Goal: Task Accomplishment & Management: Manage account settings

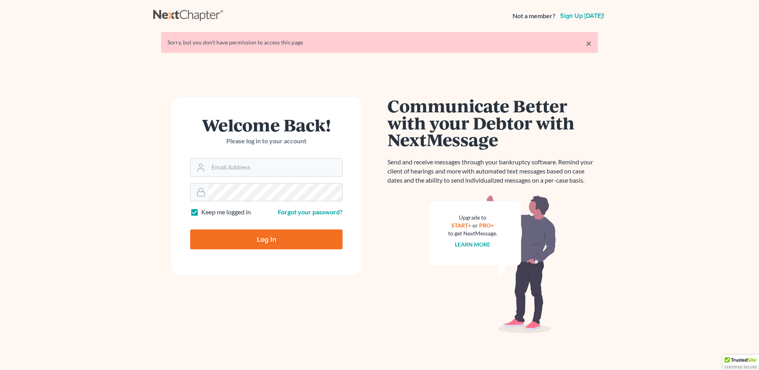
type input "[EMAIL_ADDRESS][DOMAIN_NAME]"
click at [264, 245] on input "Log In" at bounding box center [266, 240] width 152 height 20
type input "Thinking..."
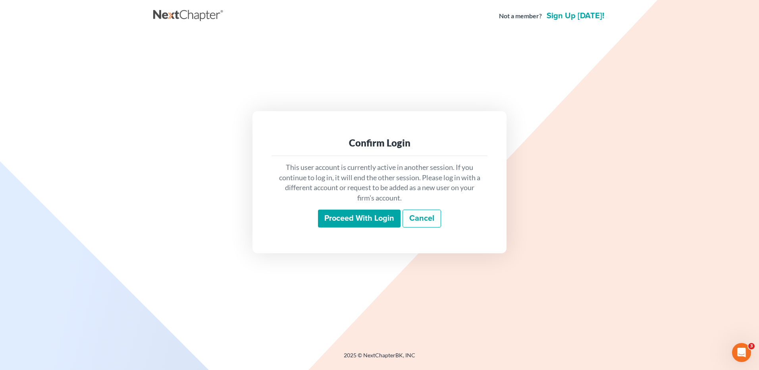
click at [365, 222] on input "Proceed with login" at bounding box center [359, 219] width 83 height 18
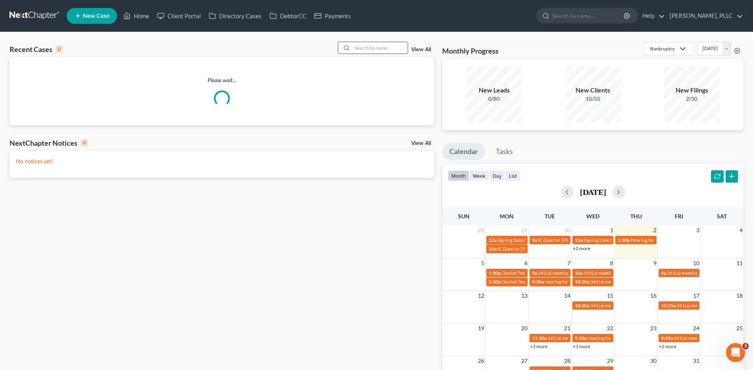
click at [370, 48] on input "search" at bounding box center [380, 48] width 56 height 12
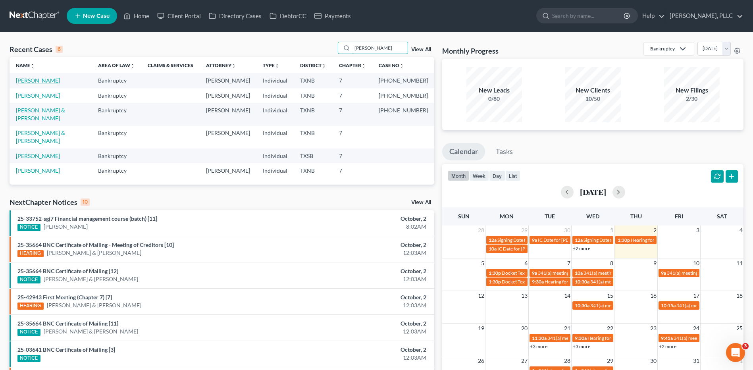
type input "nichols"
click at [31, 82] on link "Nichols, Yolanda" at bounding box center [38, 80] width 44 height 7
select select "4"
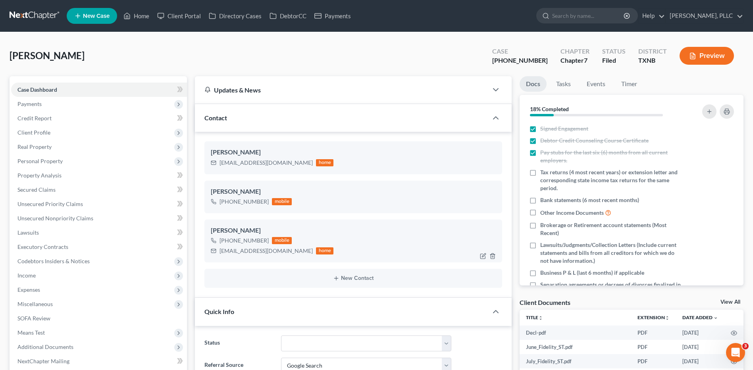
scroll to position [486, 0]
drag, startPoint x: 220, startPoint y: 252, endPoint x: 284, endPoint y: 253, distance: 63.1
click at [284, 253] on div "yolanda44.yn@gmail.com home" at bounding box center [272, 251] width 123 height 10
copy div "yolanda44.yn@gmail.com"
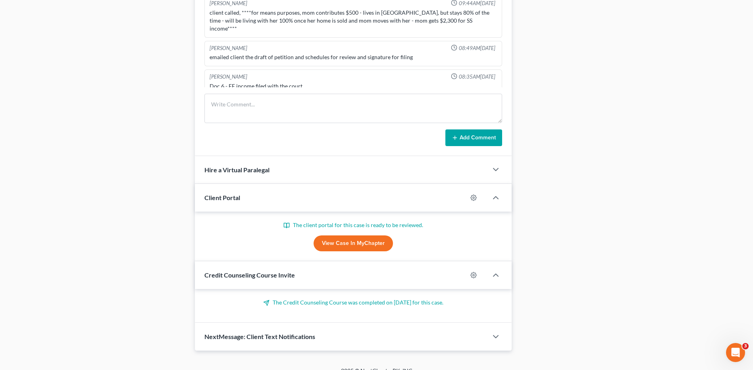
scroll to position [516, 0]
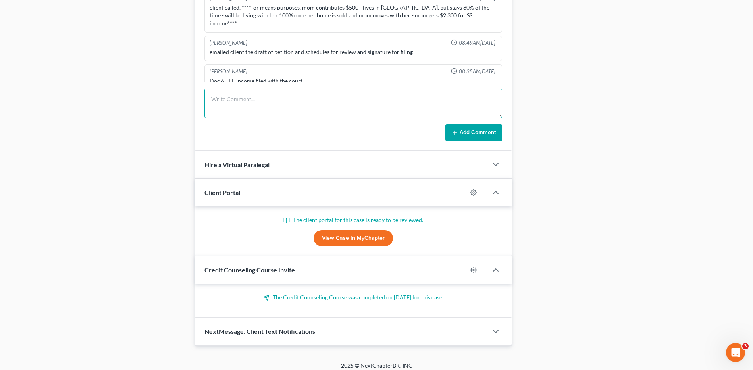
click at [225, 102] on textarea at bounding box center [353, 103] width 298 height 29
type textarea "send email to client Doc1-petititon schedule"
click at [472, 134] on button "Add Comment" at bounding box center [474, 132] width 57 height 17
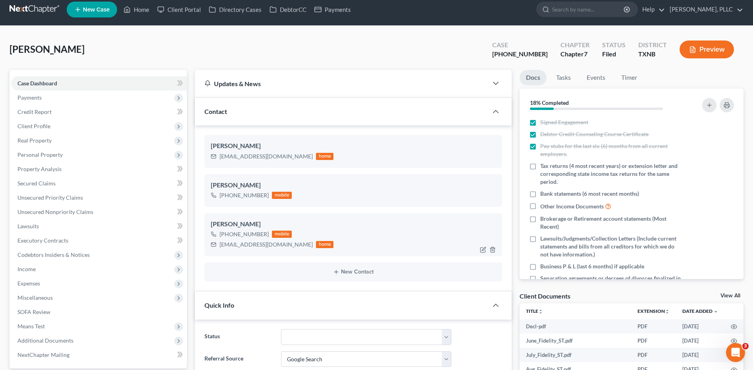
scroll to position [0, 0]
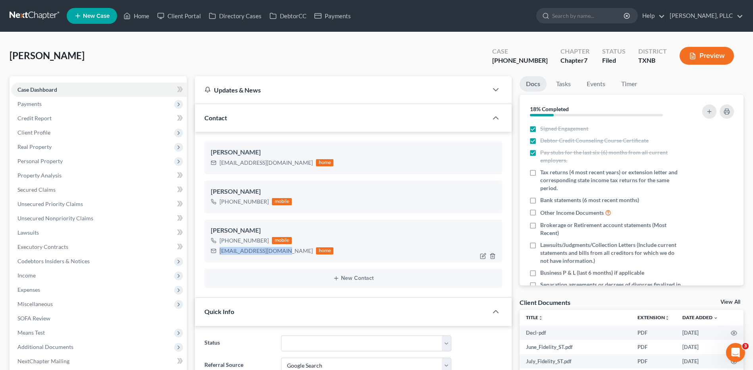
drag, startPoint x: 220, startPoint y: 251, endPoint x: 282, endPoint y: 253, distance: 61.6
click at [282, 253] on div "yolanda44.yn@gmail.com home" at bounding box center [272, 251] width 123 height 10
copy div "yolanda44.yn@gmail.com"
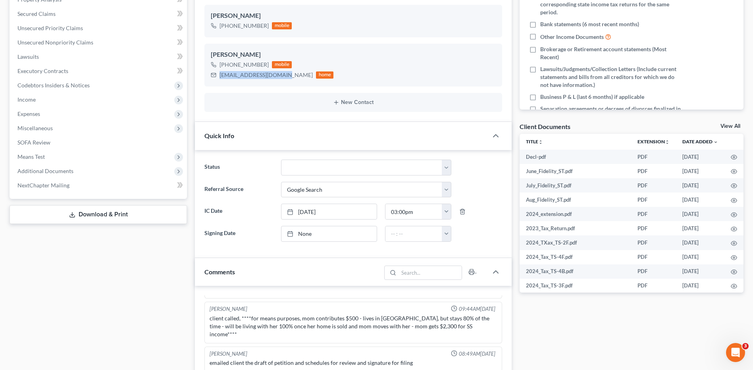
scroll to position [6, 0]
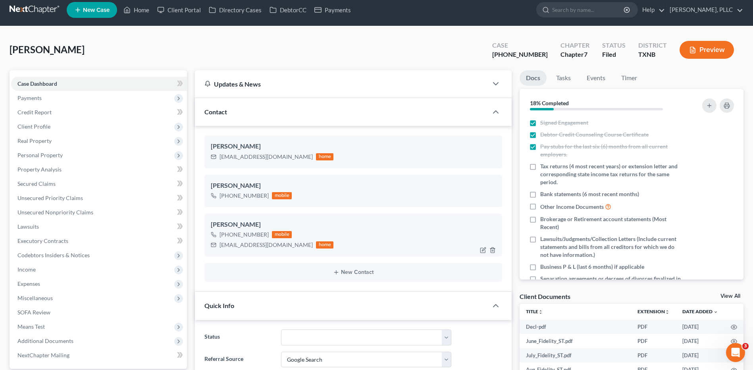
click at [347, 237] on div "+1 (832) 253-8618 mobile yolanda44.yn@gmail.com home" at bounding box center [353, 240] width 285 height 21
drag, startPoint x: 220, startPoint y: 245, endPoint x: 282, endPoint y: 245, distance: 61.1
click at [282, 245] on div "yolanda44.yn@gmail.com home" at bounding box center [272, 245] width 123 height 10
copy div "yolanda44.yn@gmail.com"
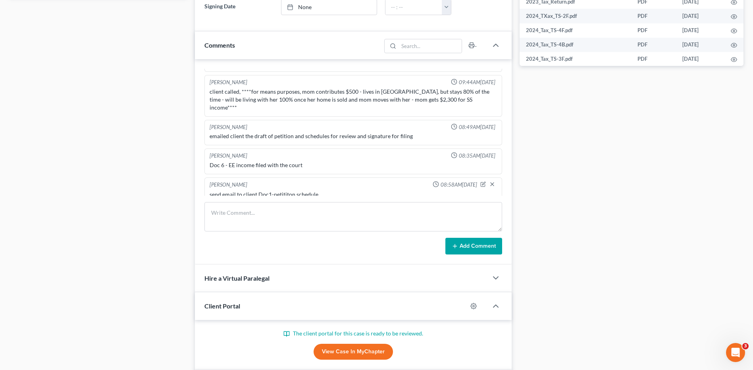
scroll to position [403, 0]
click at [230, 215] on textarea at bounding box center [353, 216] width 298 height 29
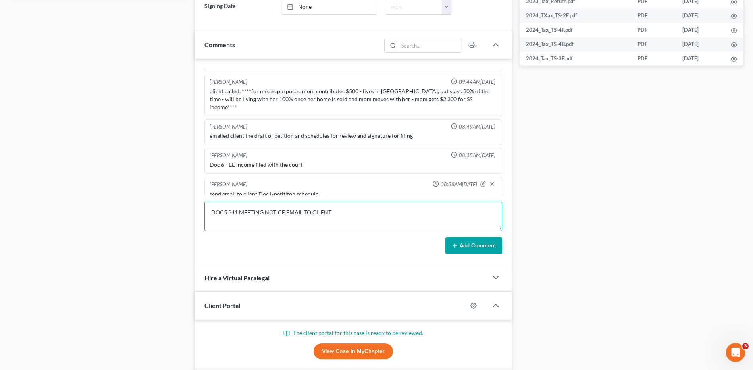
type textarea "DOC5 341 MEETING NOTICE EMAIL TO CLIENT"
click at [467, 244] on button "Add Comment" at bounding box center [474, 245] width 57 height 17
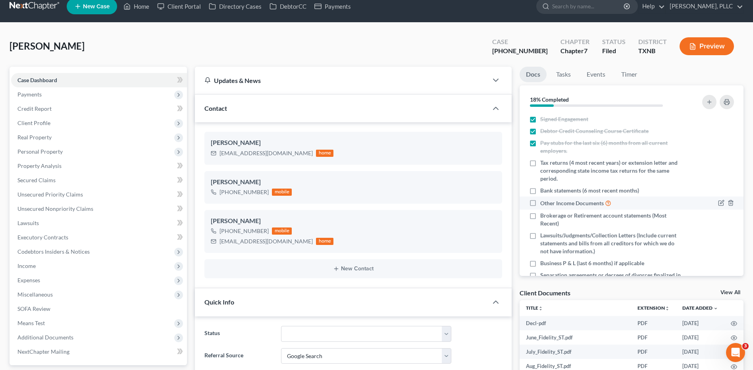
scroll to position [0, 0]
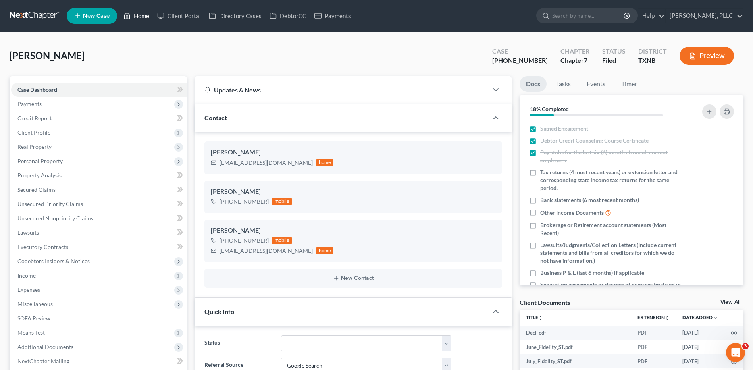
click at [136, 17] on link "Home" at bounding box center [137, 16] width 34 height 14
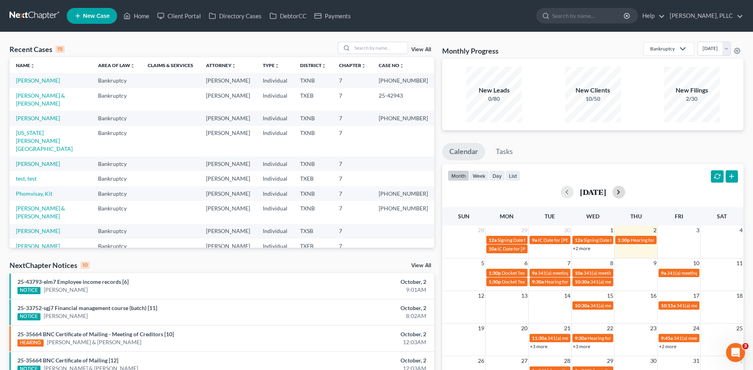
click at [625, 193] on button "button" at bounding box center [619, 192] width 13 height 13
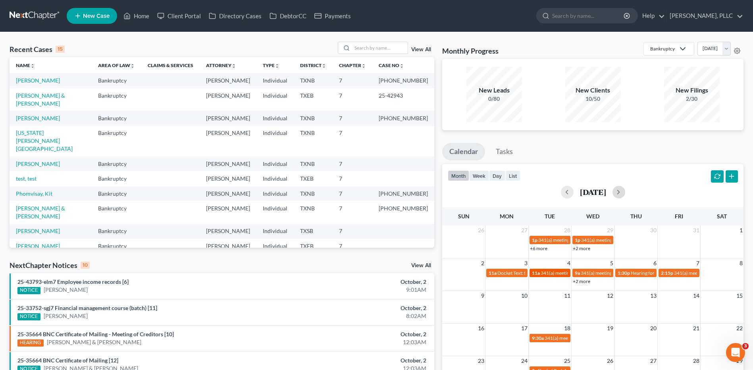
click at [552, 273] on span "341(a) meeting for Yolanda Nichols" at bounding box center [579, 273] width 77 height 6
select select "Days"
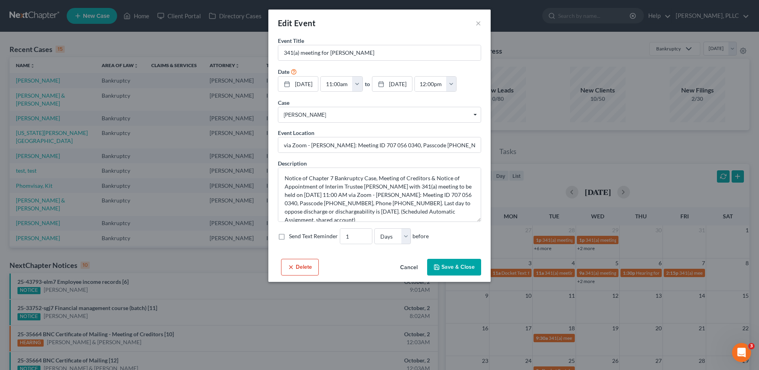
click at [482, 26] on div "Edit Event ×" at bounding box center [379, 23] width 222 height 27
click at [479, 23] on button "×" at bounding box center [479, 23] width 6 height 10
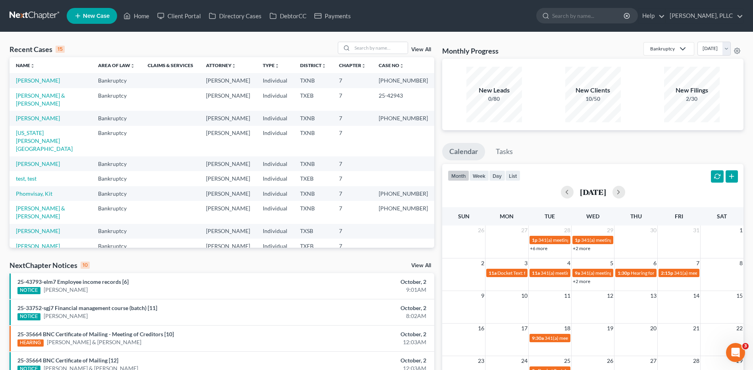
click at [716, 177] on button "button" at bounding box center [717, 176] width 13 height 13
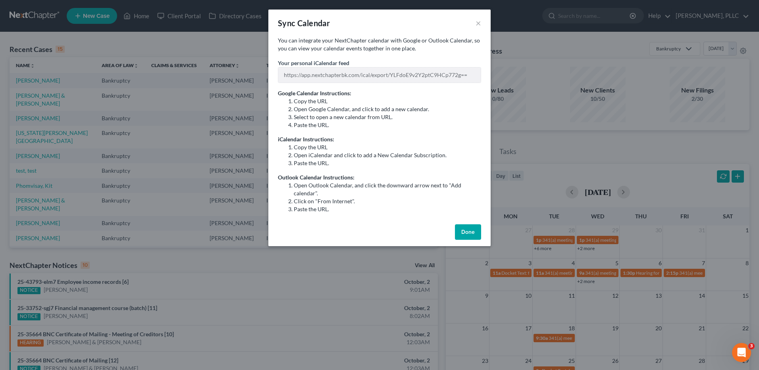
click at [498, 71] on div "Sync Calendar × You can integrate your NextChapter calendar with Google or Outl…" at bounding box center [379, 185] width 759 height 370
click at [469, 236] on button "Done" at bounding box center [468, 232] width 26 height 16
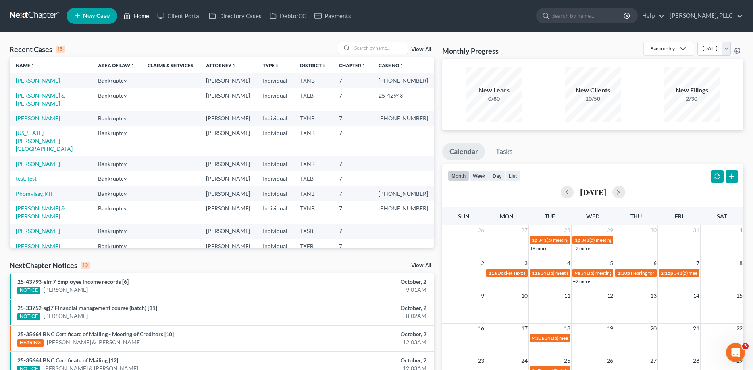
click at [144, 19] on link "Home" at bounding box center [137, 16] width 34 height 14
click at [23, 96] on link "Castillo, Adrian & Cervantes, Monica" at bounding box center [40, 99] width 49 height 15
select select "4"
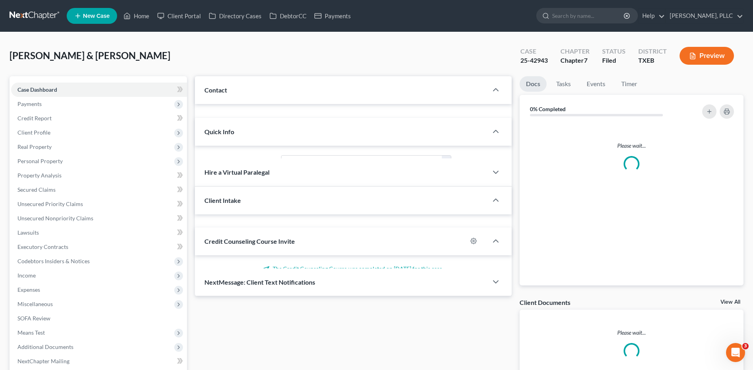
click at [23, 96] on link "Case Dashboard" at bounding box center [99, 90] width 176 height 14
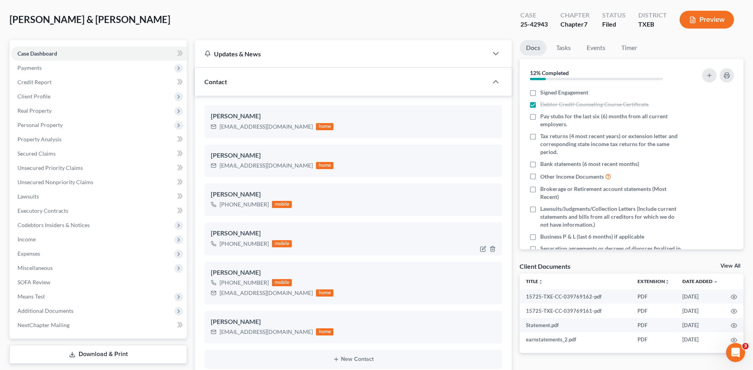
scroll to position [159, 0]
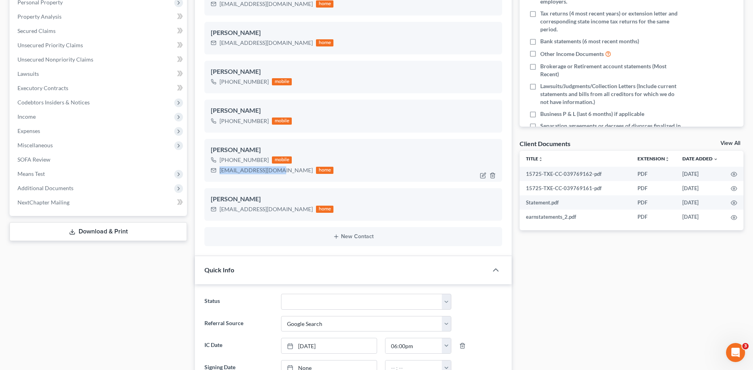
drag, startPoint x: 220, startPoint y: 171, endPoint x: 276, endPoint y: 172, distance: 56.8
click at [276, 172] on div "addlolo900@gmail.com" at bounding box center [266, 170] width 93 height 8
copy div "addlolo900@gmail.com"
drag, startPoint x: 218, startPoint y: 208, endPoint x: 296, endPoint y: 211, distance: 77.9
click at [296, 211] on div "thegreatestmonica@gmail.com home" at bounding box center [272, 209] width 123 height 10
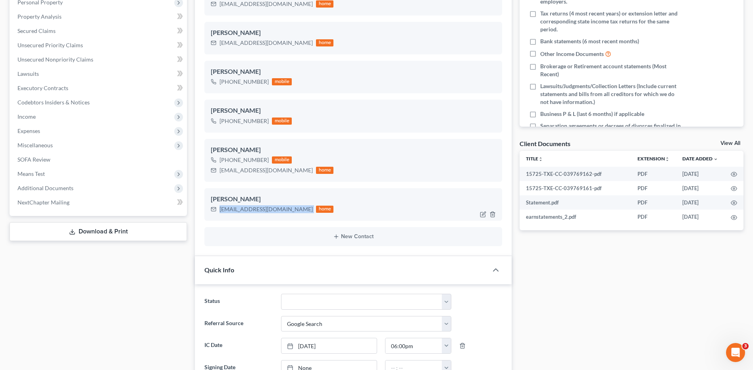
copy div "thegreatestmonica@gmail.com"
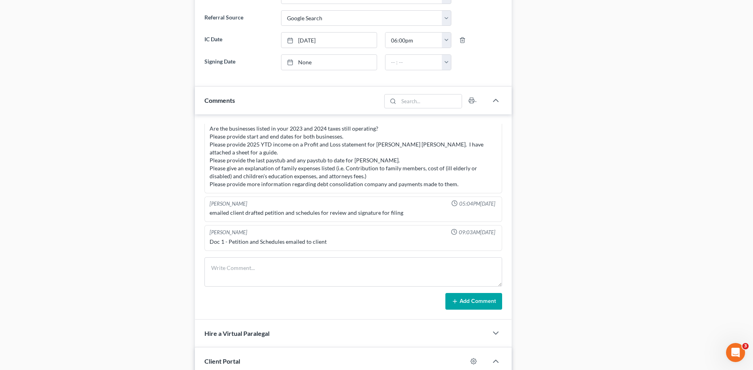
scroll to position [635, 0]
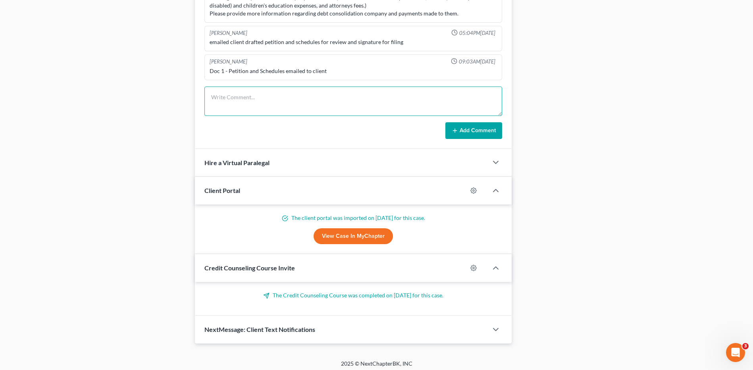
click at [226, 95] on textarea at bounding box center [353, 101] width 298 height 29
type textarea "Doc7 341 email to client"
click at [486, 131] on button "Add Comment" at bounding box center [474, 130] width 57 height 17
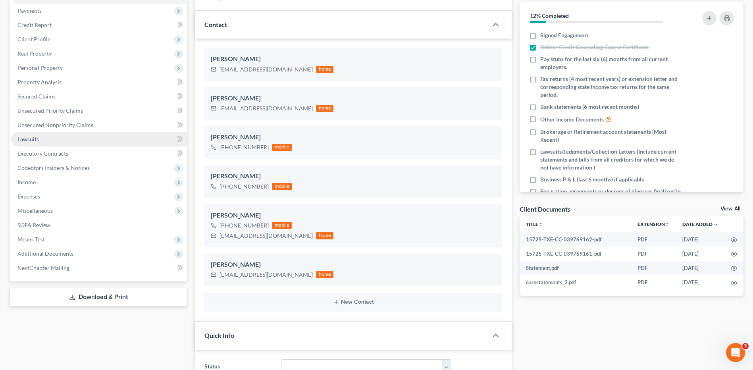
scroll to position [79, 0]
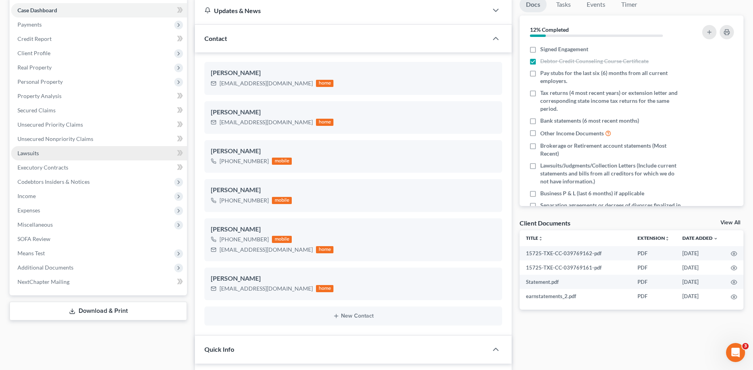
click at [23, 158] on link "Lawsuits" at bounding box center [99, 153] width 176 height 14
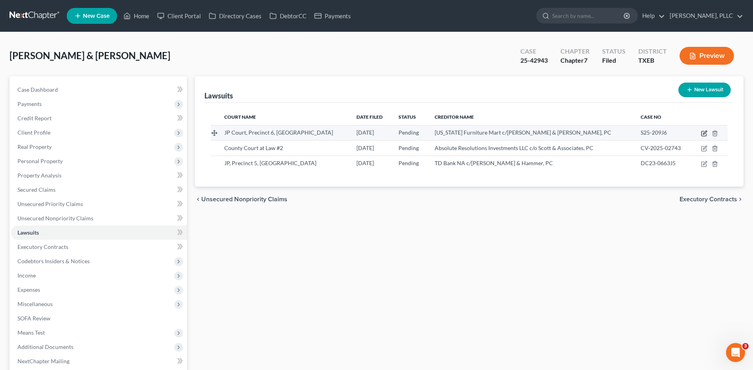
click at [704, 134] on icon "button" at bounding box center [704, 133] width 6 height 6
select select "45"
select select "0"
select select "4"
select select "45"
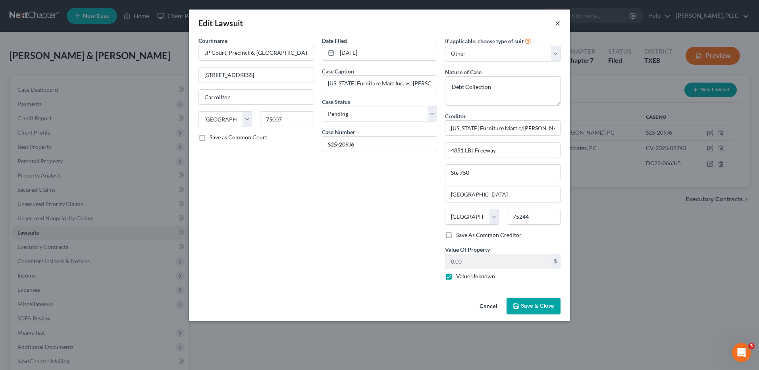
click at [557, 25] on button "×" at bounding box center [558, 23] width 6 height 10
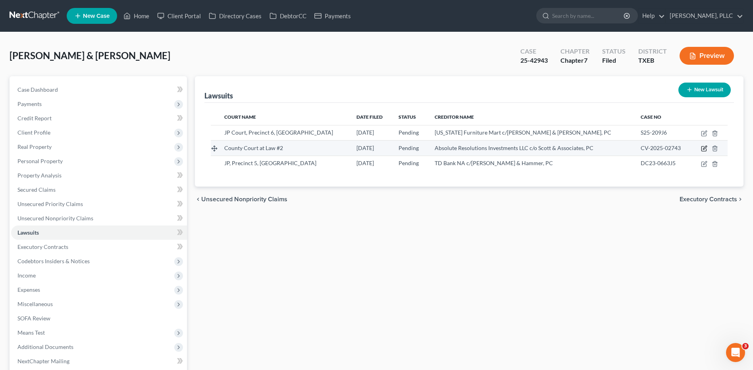
click at [706, 148] on icon "button" at bounding box center [705, 148] width 4 height 4
select select "45"
select select "0"
select select "4"
select select "45"
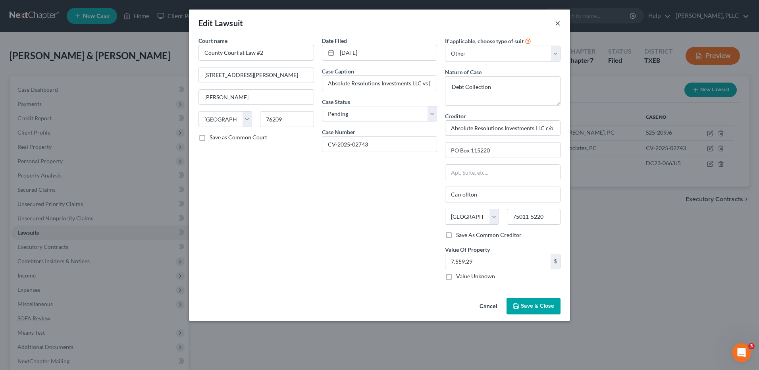
click at [557, 24] on button "×" at bounding box center [558, 23] width 6 height 10
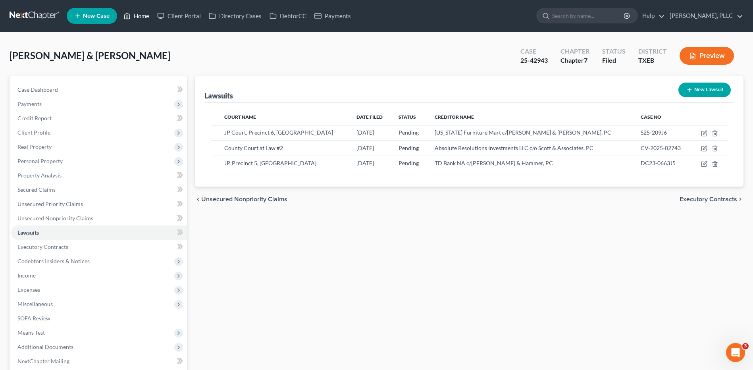
click at [148, 13] on link "Home" at bounding box center [137, 16] width 34 height 14
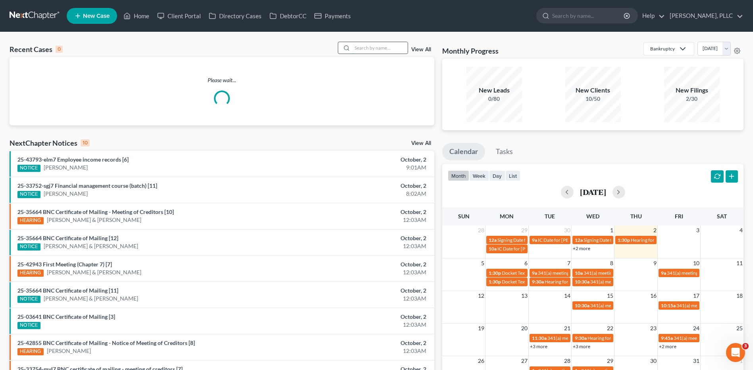
click at [370, 46] on input "search" at bounding box center [380, 48] width 56 height 12
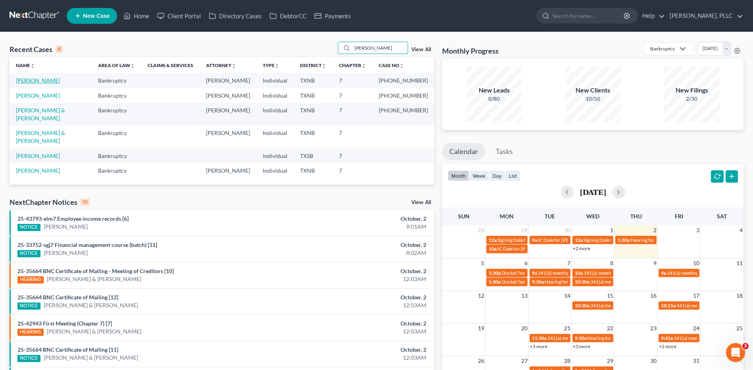
type input "nichols"
click at [42, 78] on link "Nichols, Yolanda" at bounding box center [38, 80] width 44 height 7
select select "4"
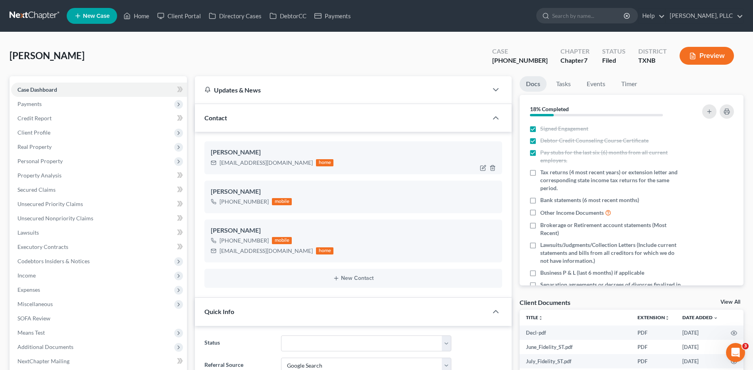
scroll to position [544, 0]
click at [27, 234] on span "Lawsuits" at bounding box center [27, 232] width 21 height 7
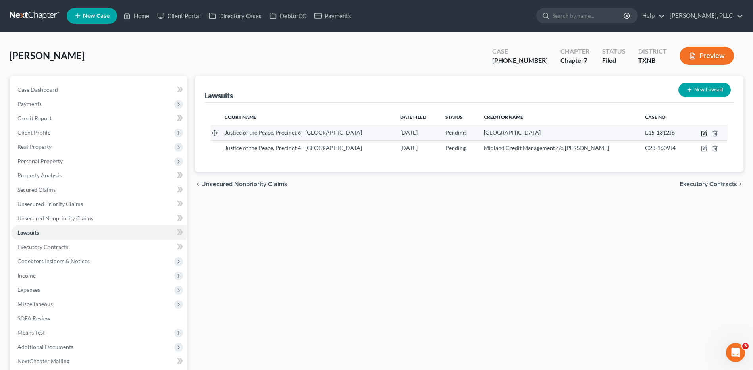
click at [704, 134] on icon "button" at bounding box center [705, 133] width 4 height 4
select select "45"
select select "0"
select select "4"
select select "45"
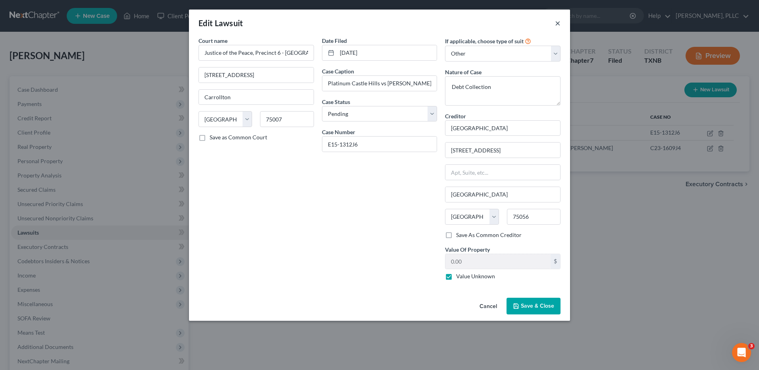
click at [557, 24] on button "×" at bounding box center [558, 23] width 6 height 10
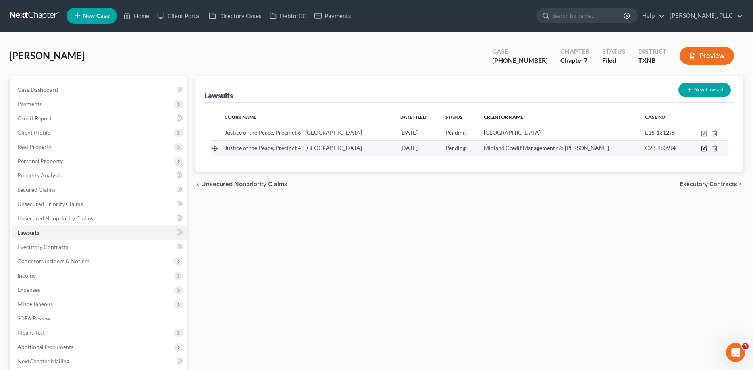
click at [704, 149] on icon "button" at bounding box center [704, 148] width 6 height 6
select select "45"
select select "0"
select select "4"
select select "45"
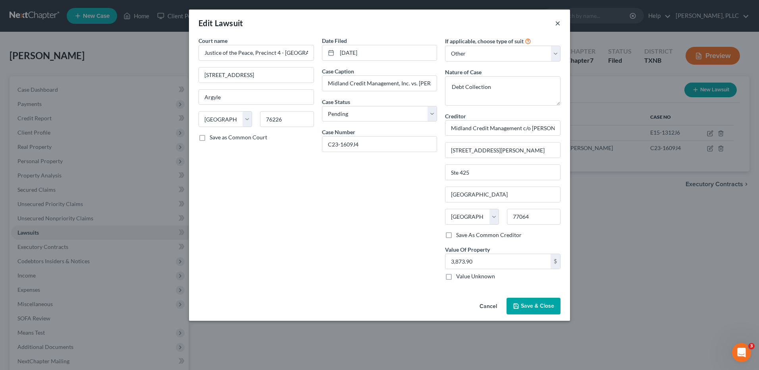
click at [558, 25] on button "×" at bounding box center [558, 23] width 6 height 10
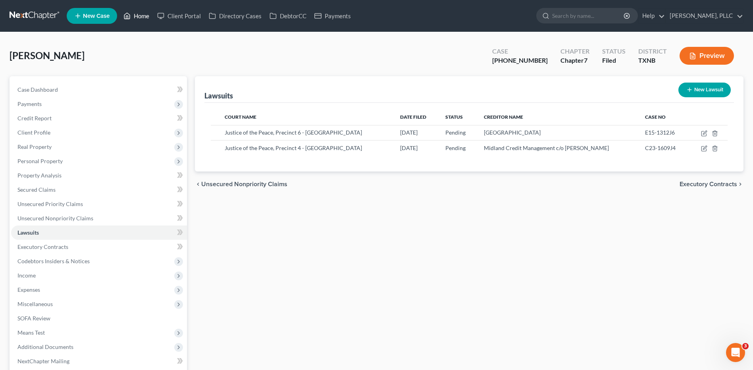
click at [151, 15] on link "Home" at bounding box center [137, 16] width 34 height 14
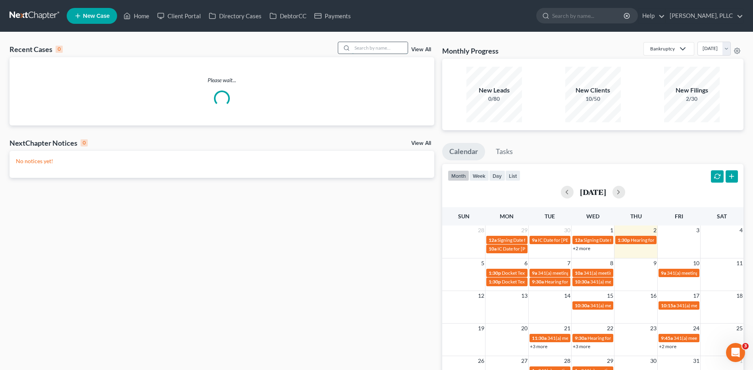
click at [357, 48] on input "search" at bounding box center [380, 48] width 56 height 12
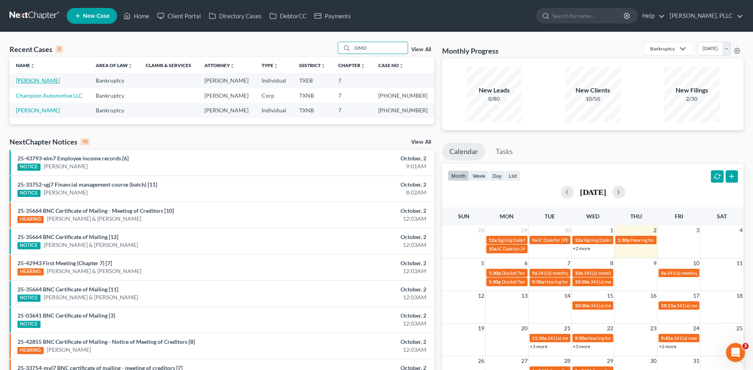
type input "OMO"
click at [55, 82] on link "Omorodion, Osasere" at bounding box center [38, 80] width 44 height 7
select select "4"
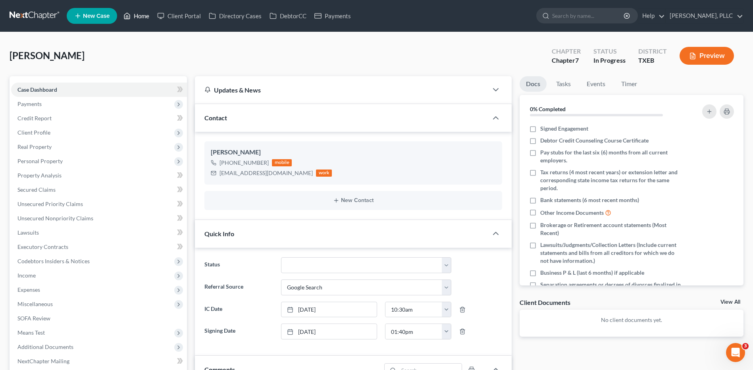
click at [141, 14] on link "Home" at bounding box center [137, 16] width 34 height 14
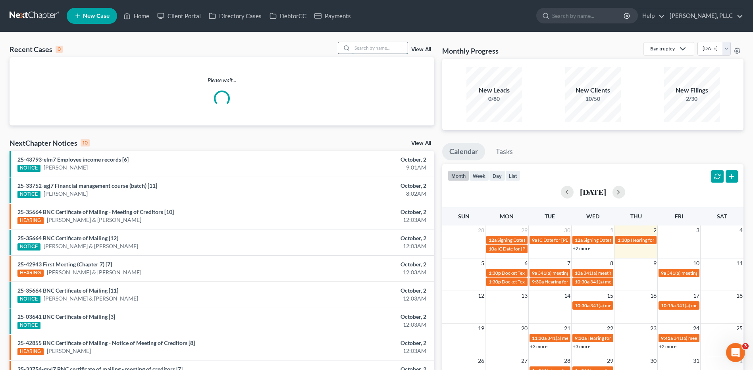
click at [386, 47] on input "search" at bounding box center [380, 48] width 56 height 12
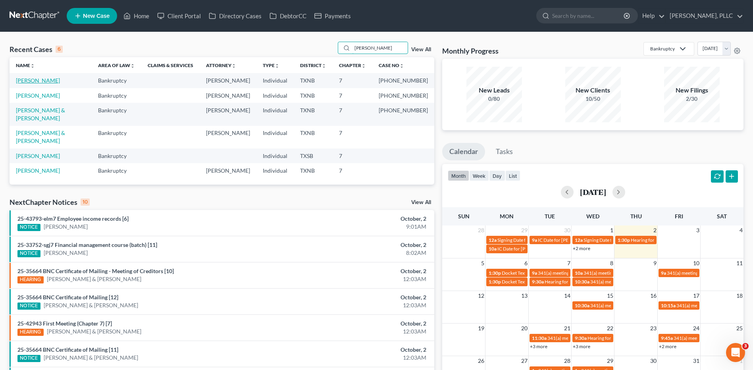
type input "NICHOLS"
click at [44, 81] on link "Nichols, Yolanda" at bounding box center [38, 80] width 44 height 7
select select "4"
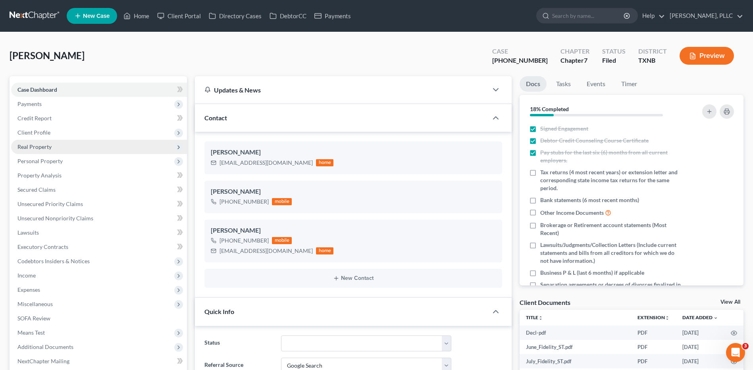
scroll to position [544, 0]
click at [39, 233] on span "Lawsuits" at bounding box center [27, 232] width 21 height 7
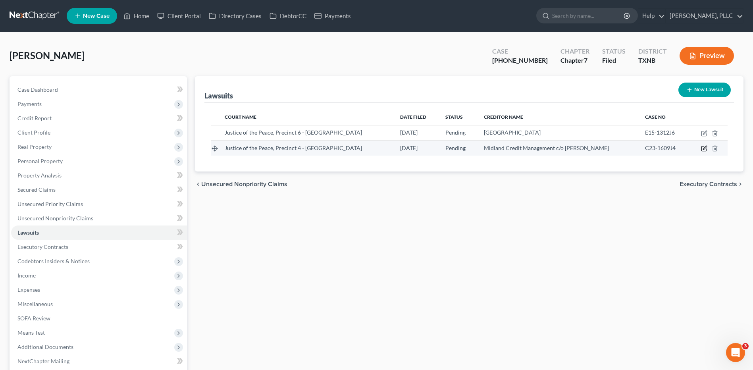
click at [702, 149] on icon "button" at bounding box center [704, 149] width 5 height 5
select select "45"
select select "0"
select select "4"
select select "45"
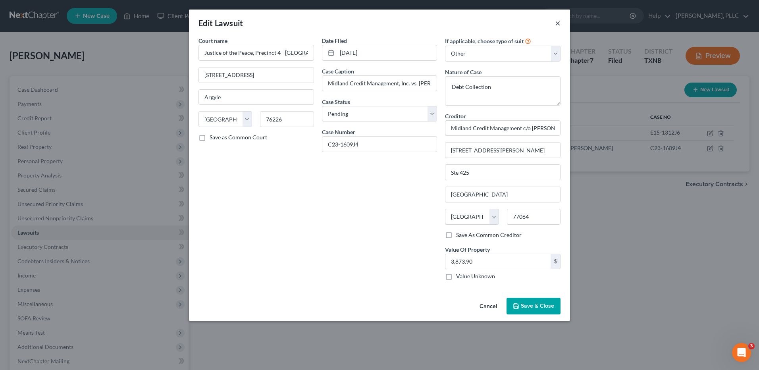
click at [559, 24] on button "×" at bounding box center [558, 23] width 6 height 10
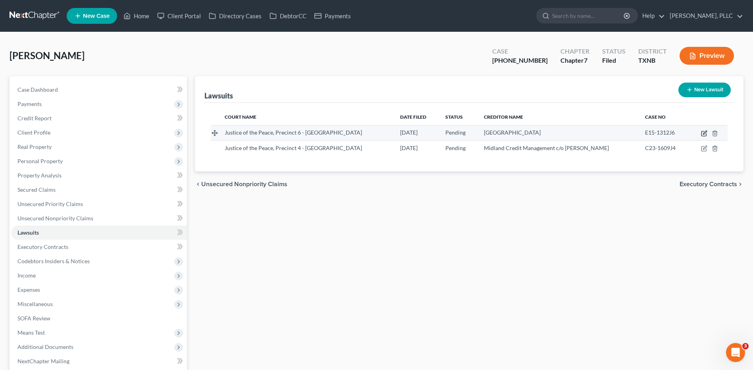
click at [706, 134] on icon "button" at bounding box center [704, 133] width 6 height 6
select select "45"
select select "0"
select select "4"
select select "45"
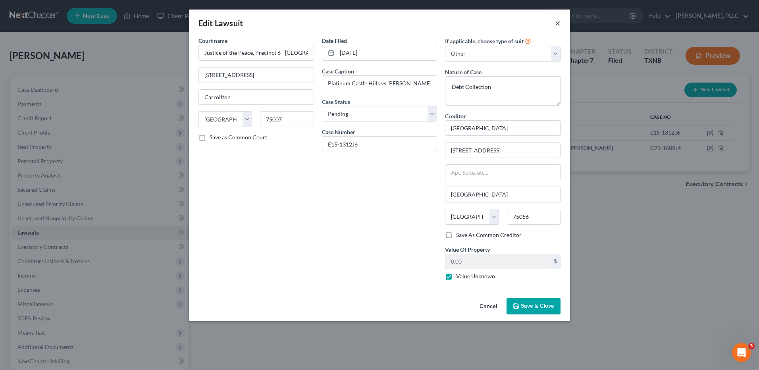
click at [557, 25] on button "×" at bounding box center [558, 23] width 6 height 10
